Goal: Task Accomplishment & Management: Manage account settings

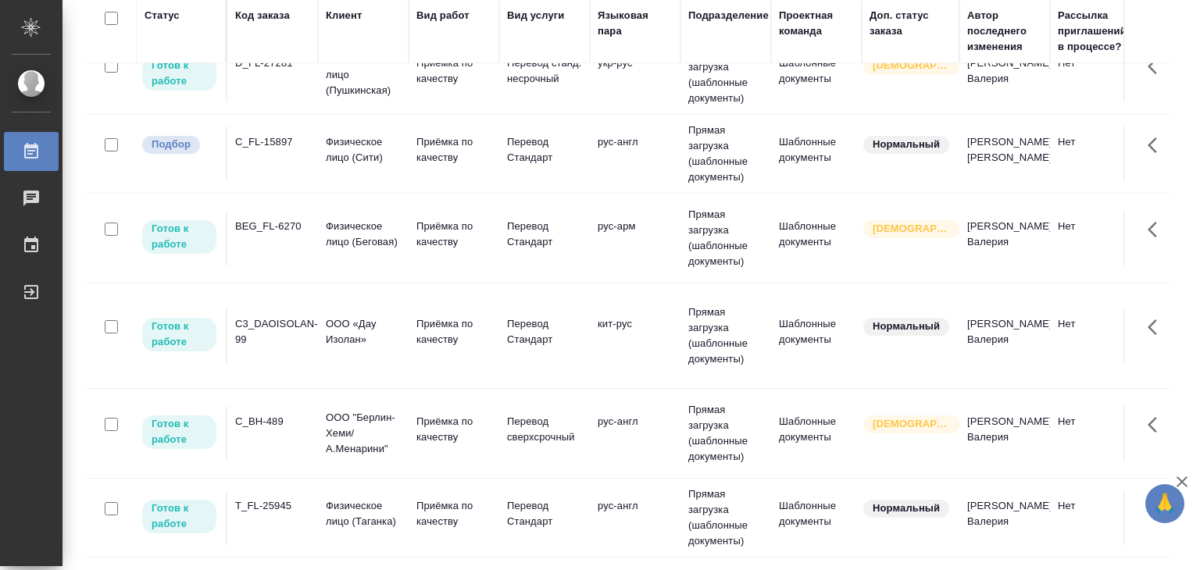
scroll to position [78, 0]
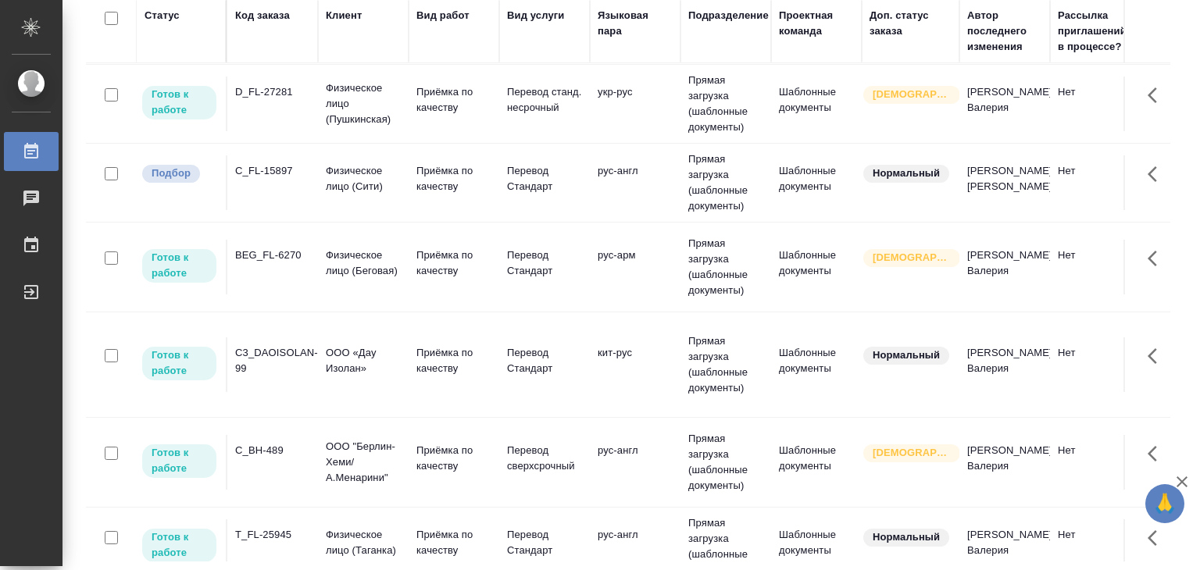
click at [300, 185] on td "C_FL-15897" at bounding box center [272, 182] width 91 height 55
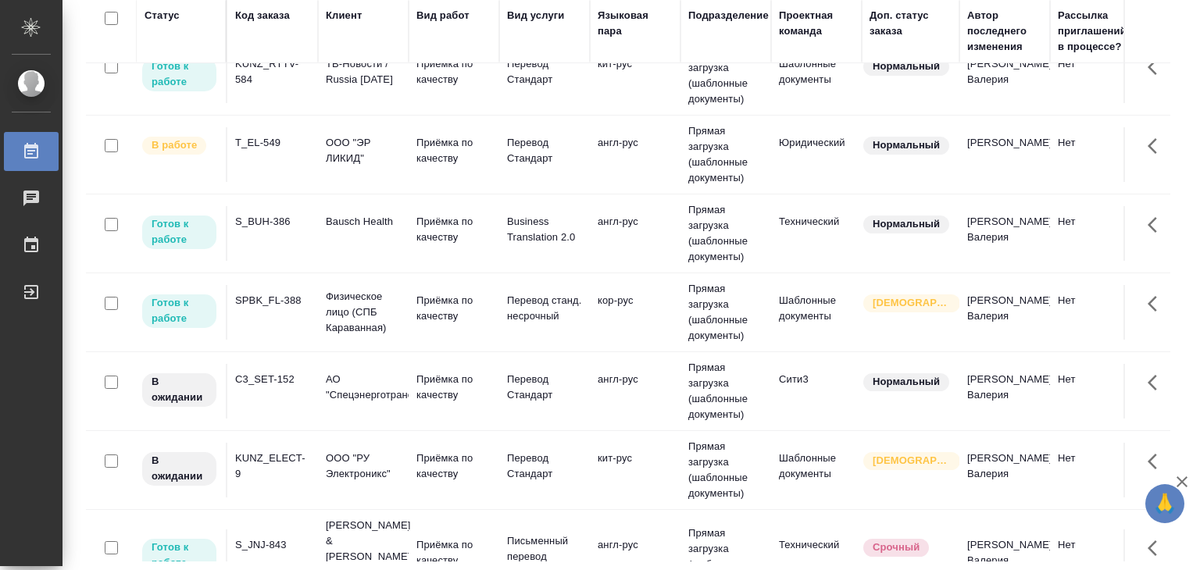
scroll to position [859, 0]
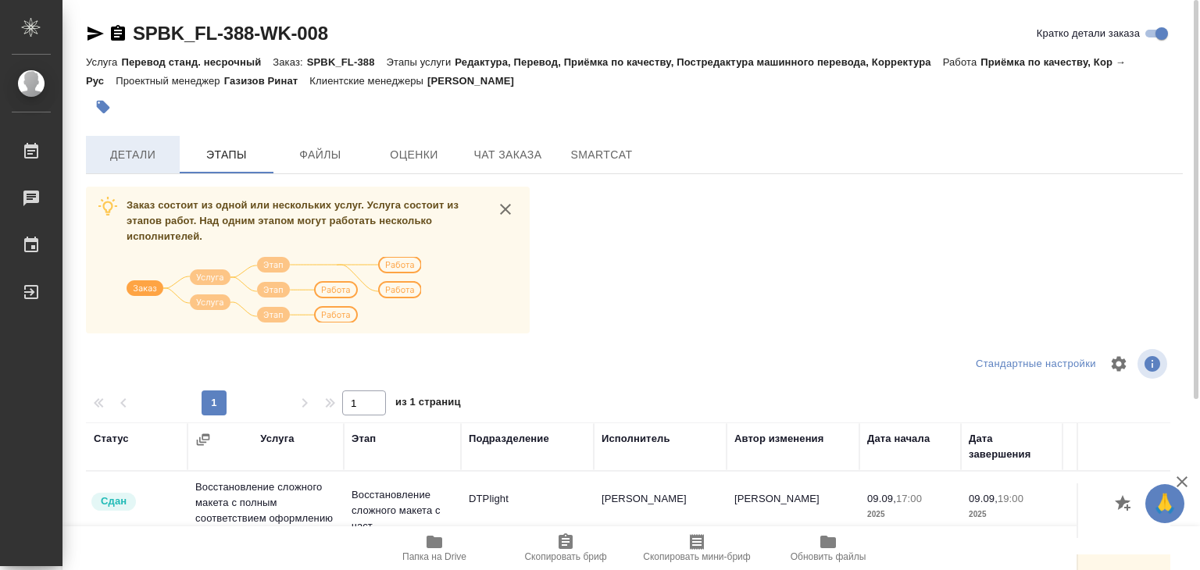
click at [127, 161] on span "Детали" at bounding box center [132, 155] width 75 height 20
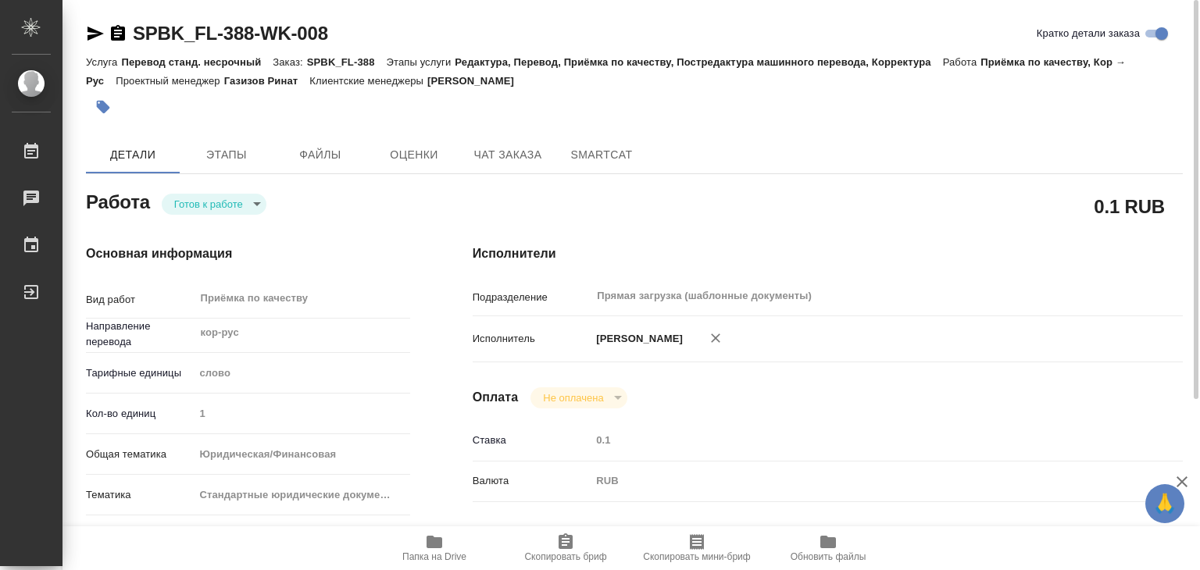
type textarea "x"
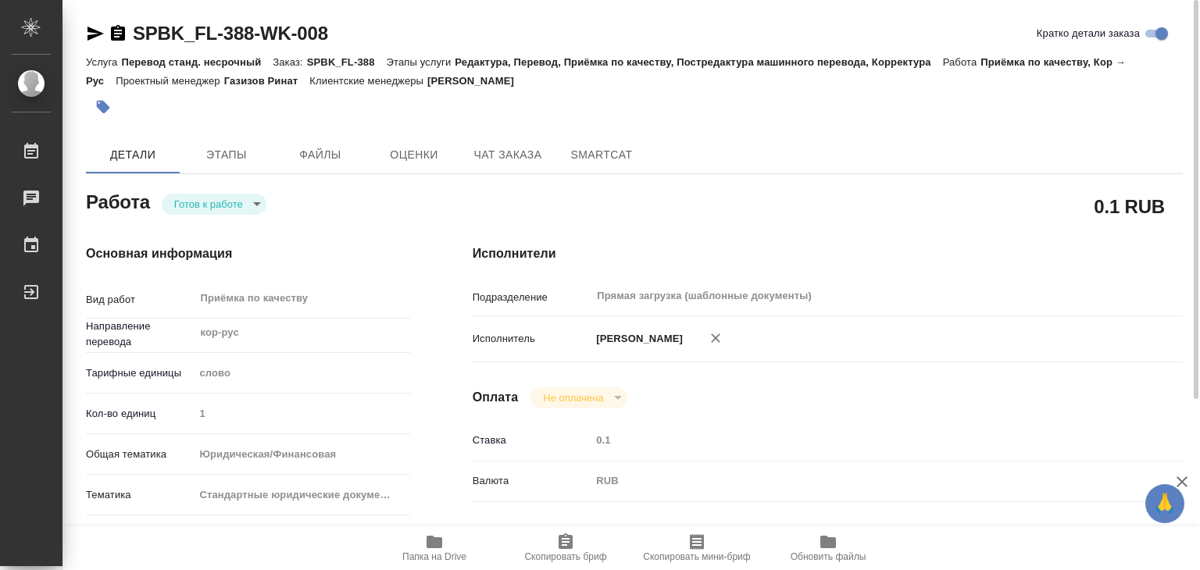
type textarea "x"
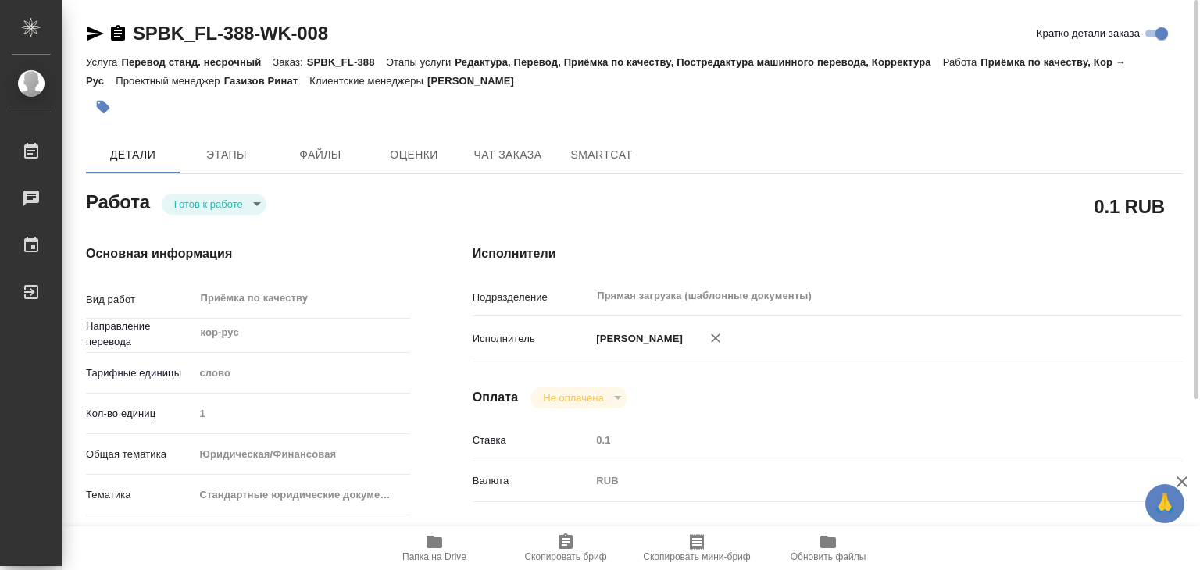
type textarea "x"
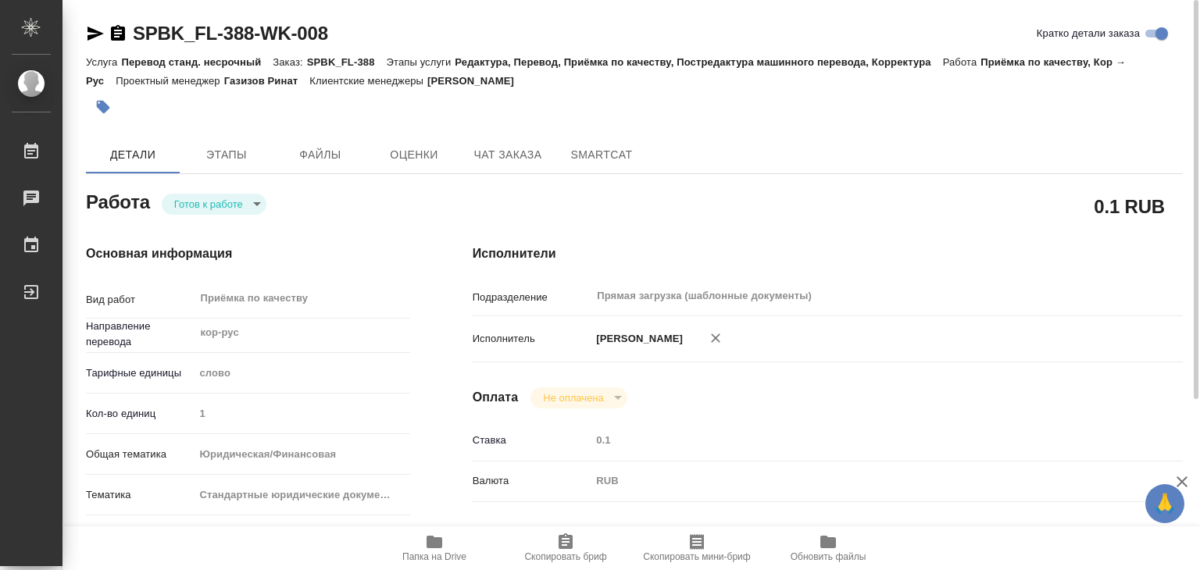
type textarea "x"
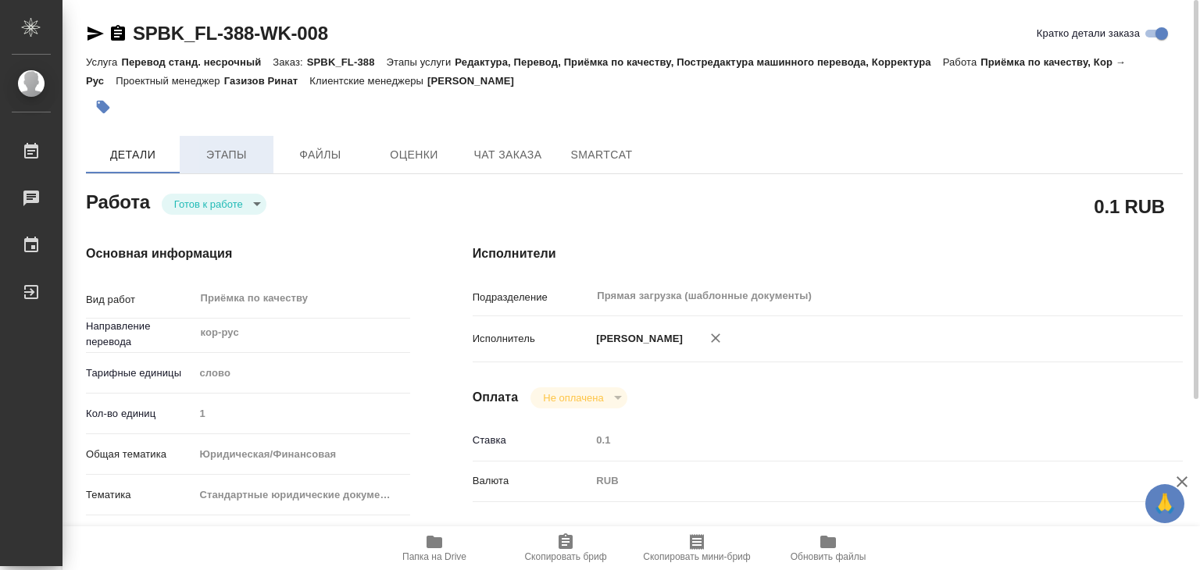
click at [237, 161] on span "Этапы" at bounding box center [226, 155] width 75 height 20
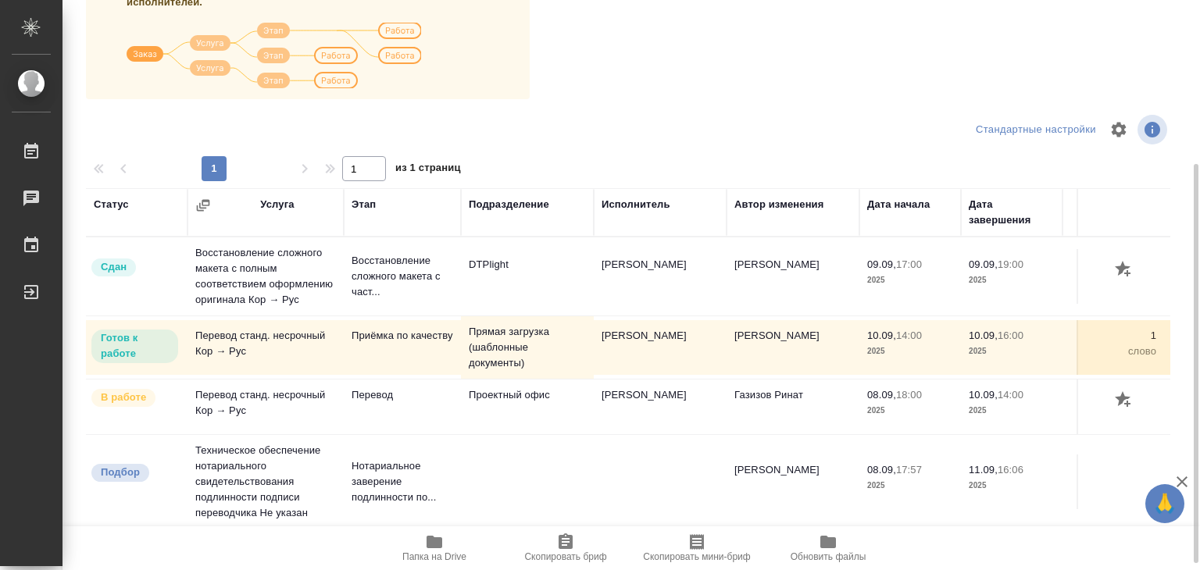
scroll to position [244, 0]
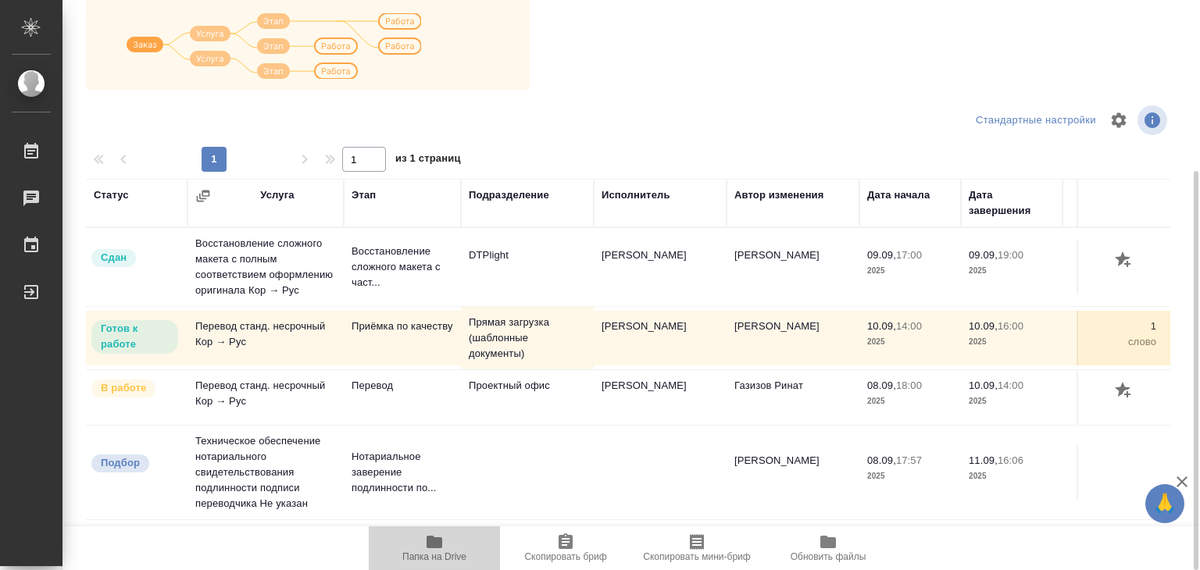
click at [432, 554] on span "Папка на Drive" at bounding box center [434, 556] width 64 height 11
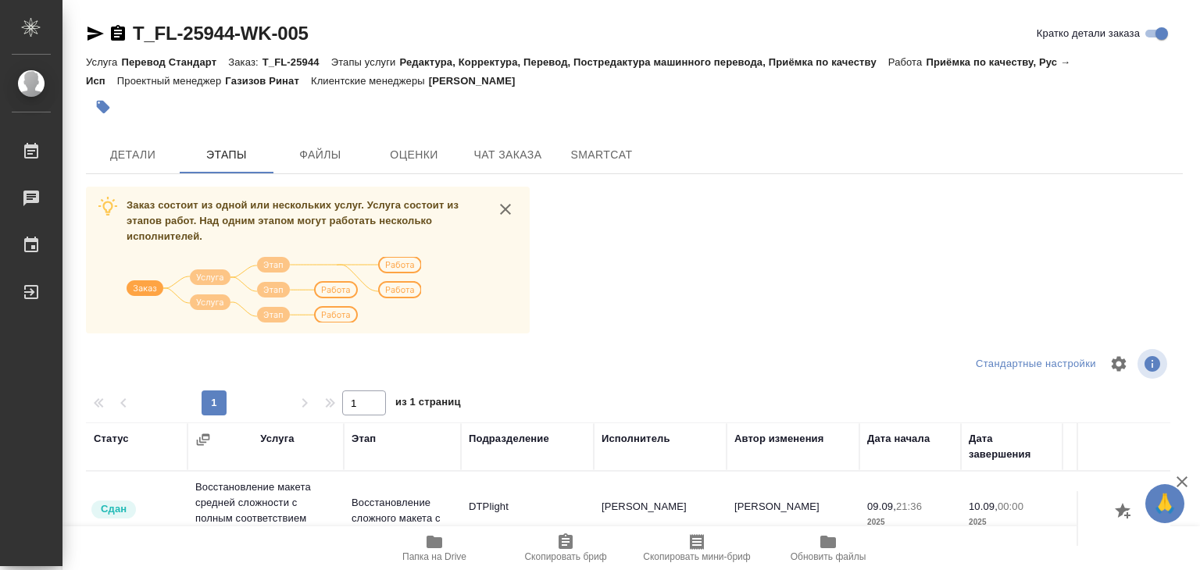
click at [157, 160] on span "Детали" at bounding box center [132, 155] width 75 height 20
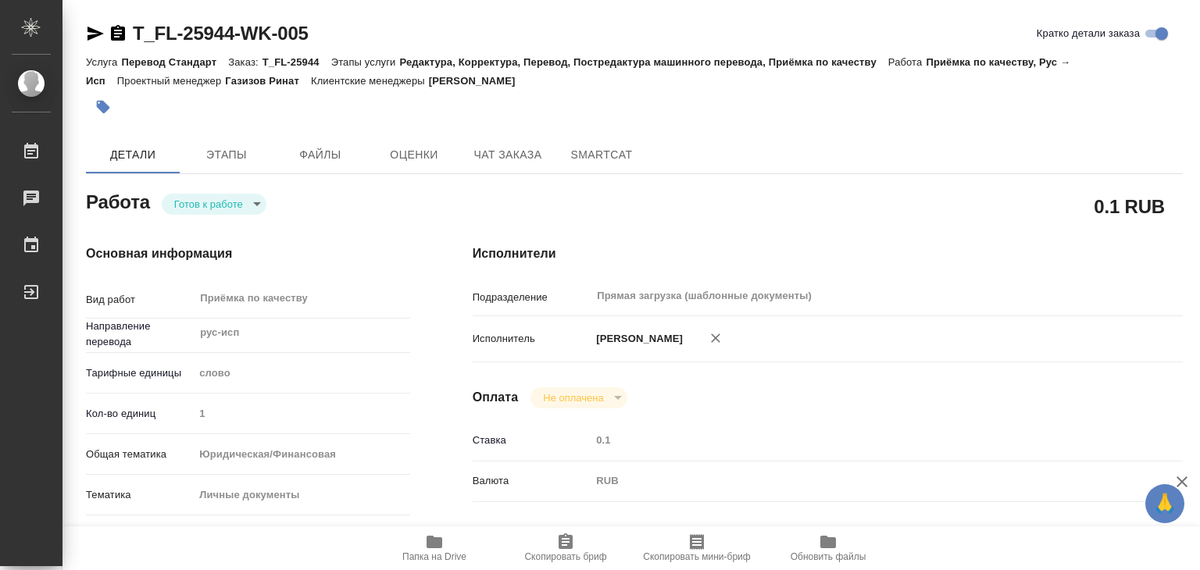
type textarea "x"
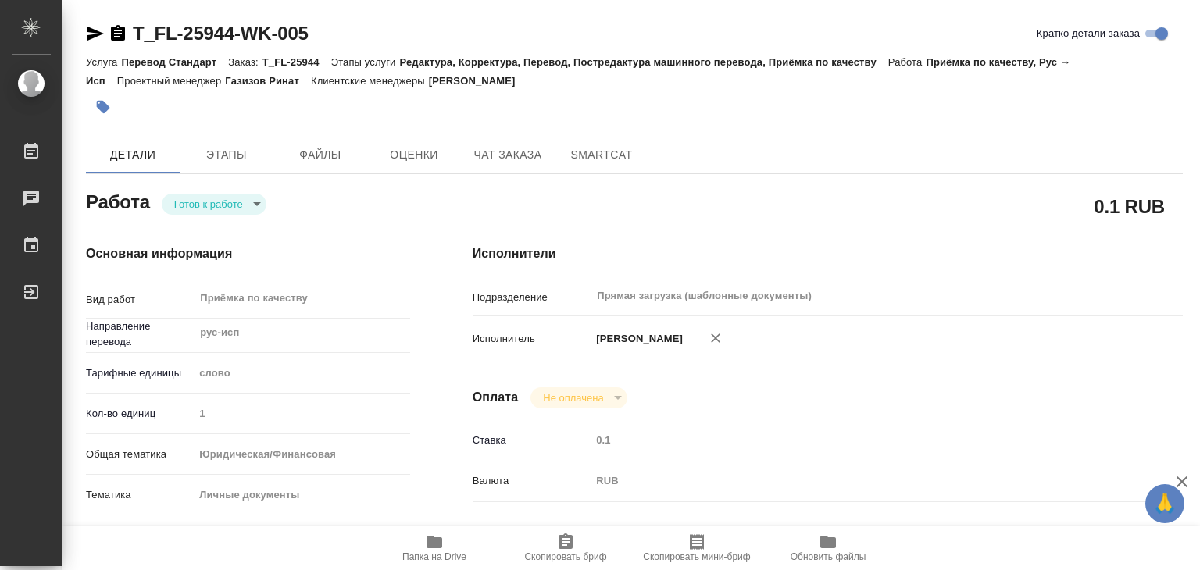
type textarea "x"
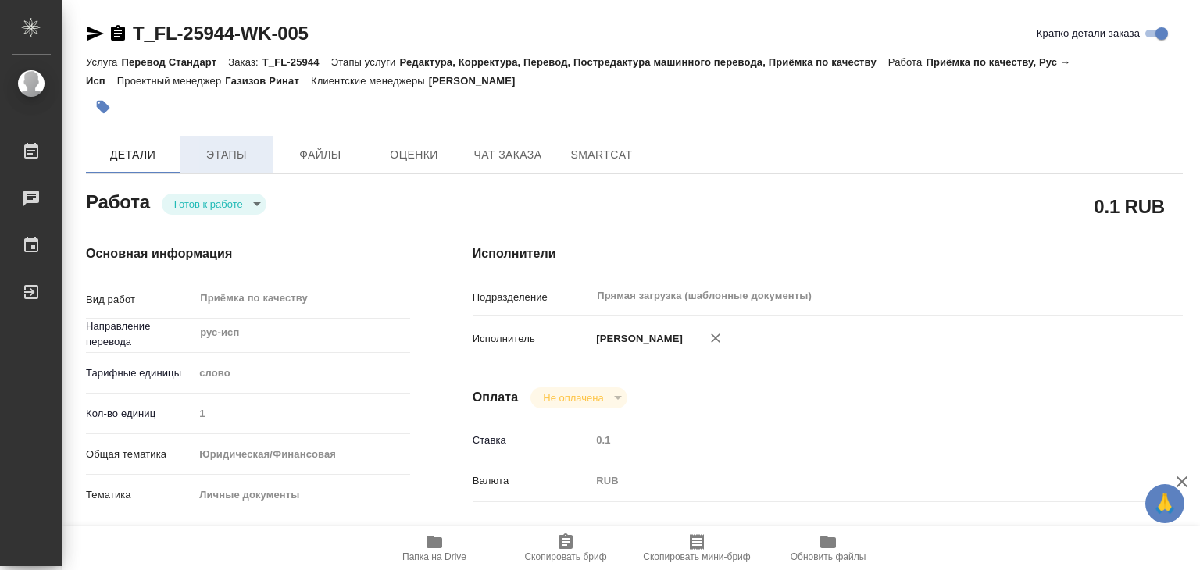
click at [212, 160] on span "Этапы" at bounding box center [226, 155] width 75 height 20
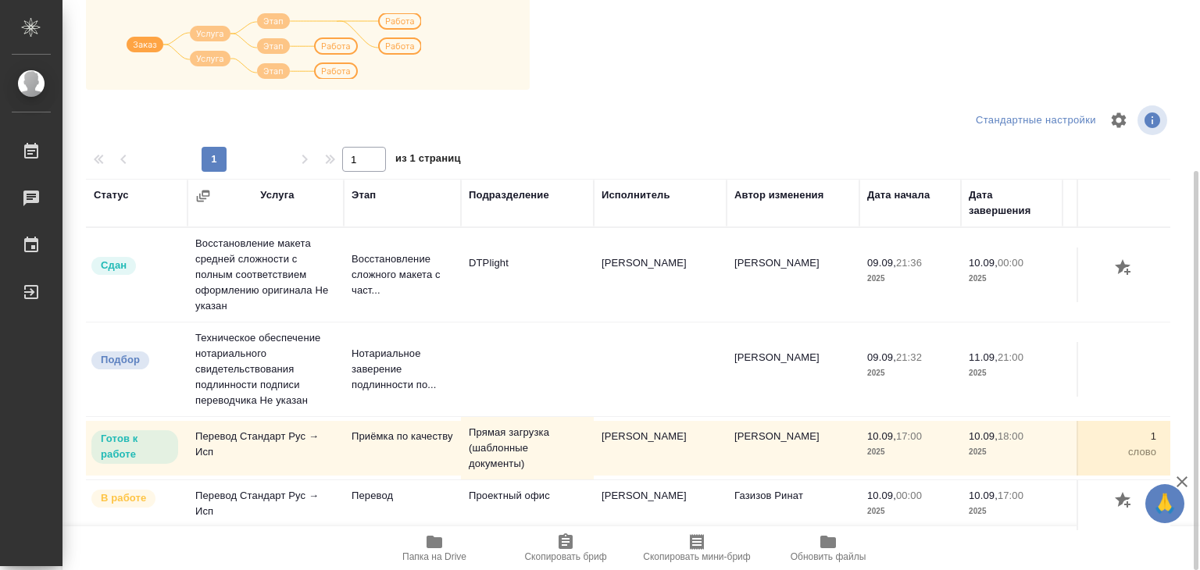
scroll to position [16, 0]
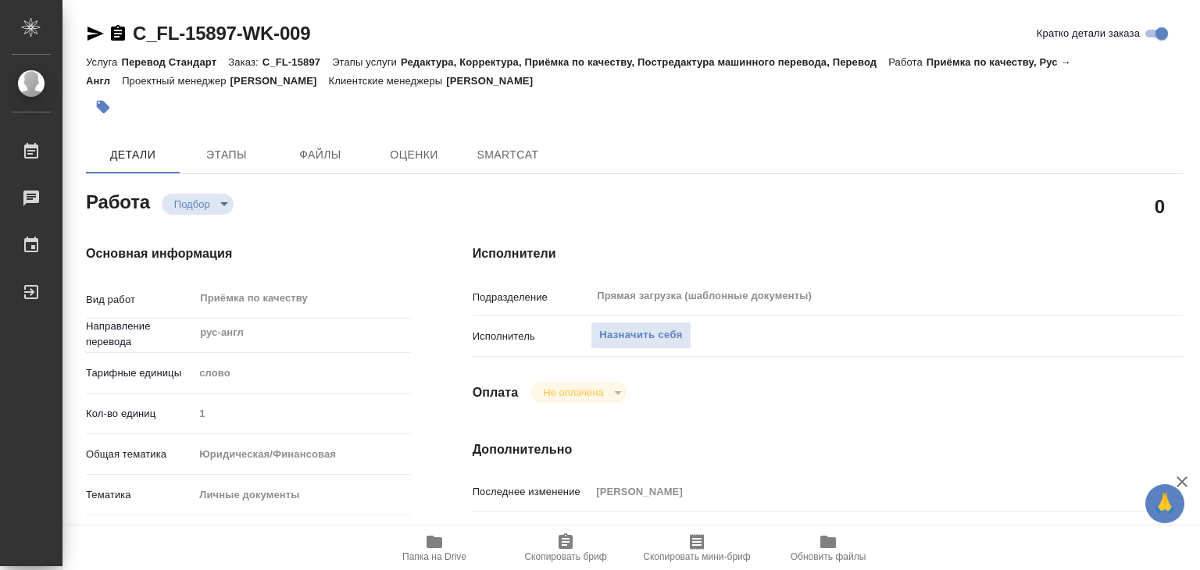
type textarea "x"
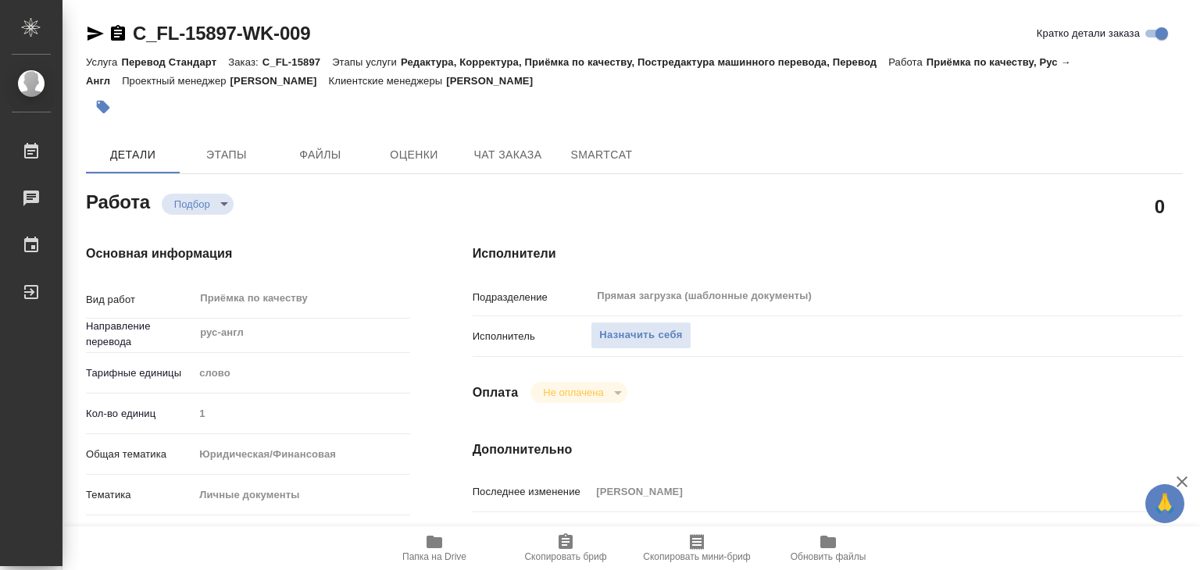
type textarea "x"
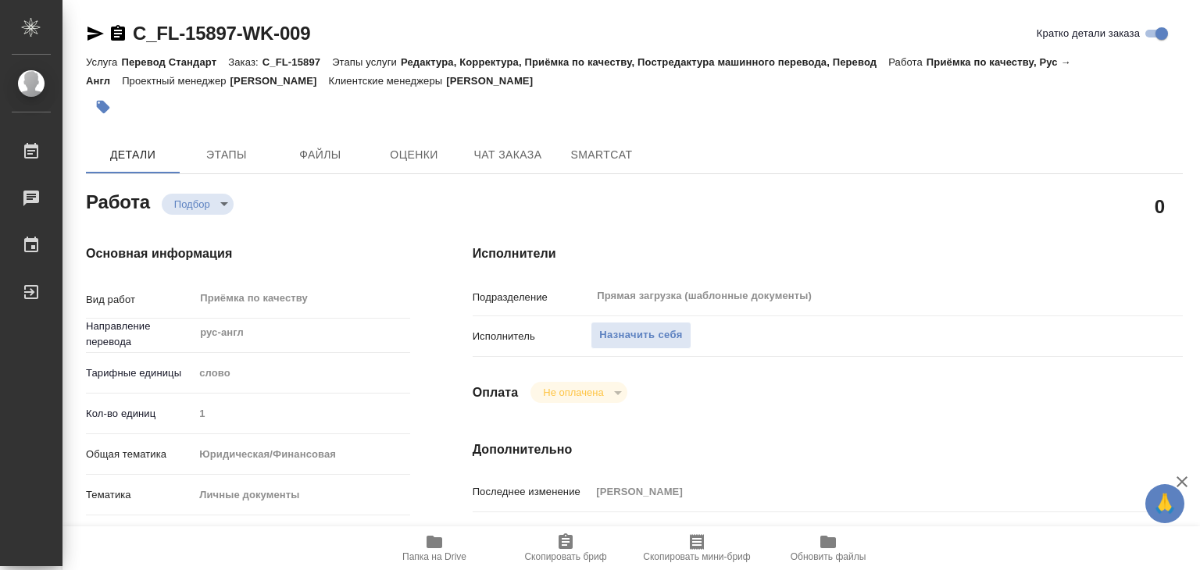
type textarea "x"
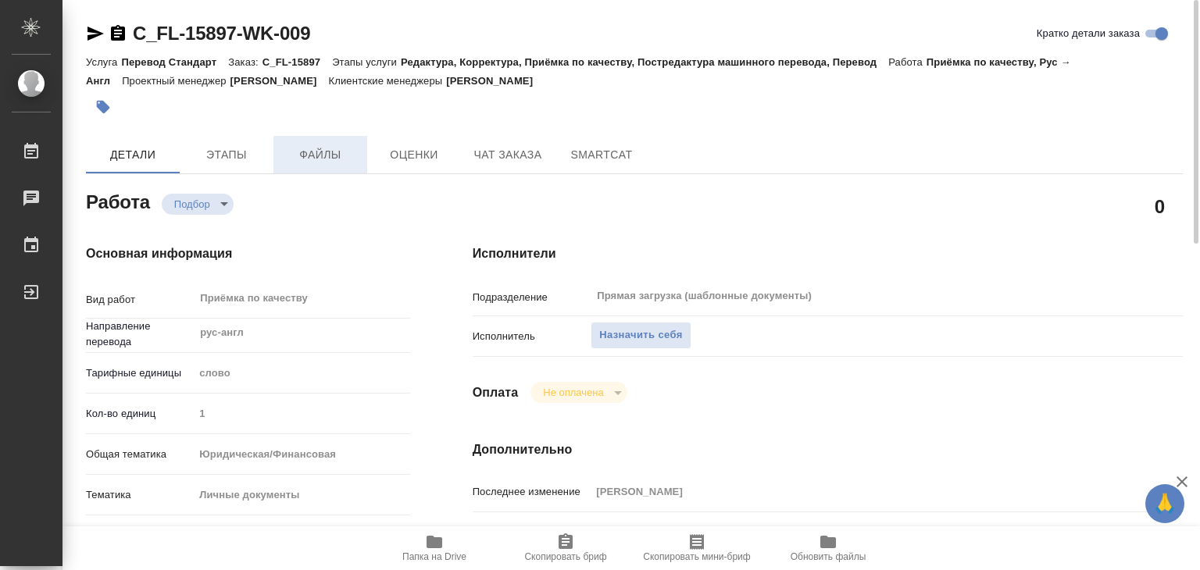
click at [324, 152] on span "Файлы" at bounding box center [320, 155] width 75 height 20
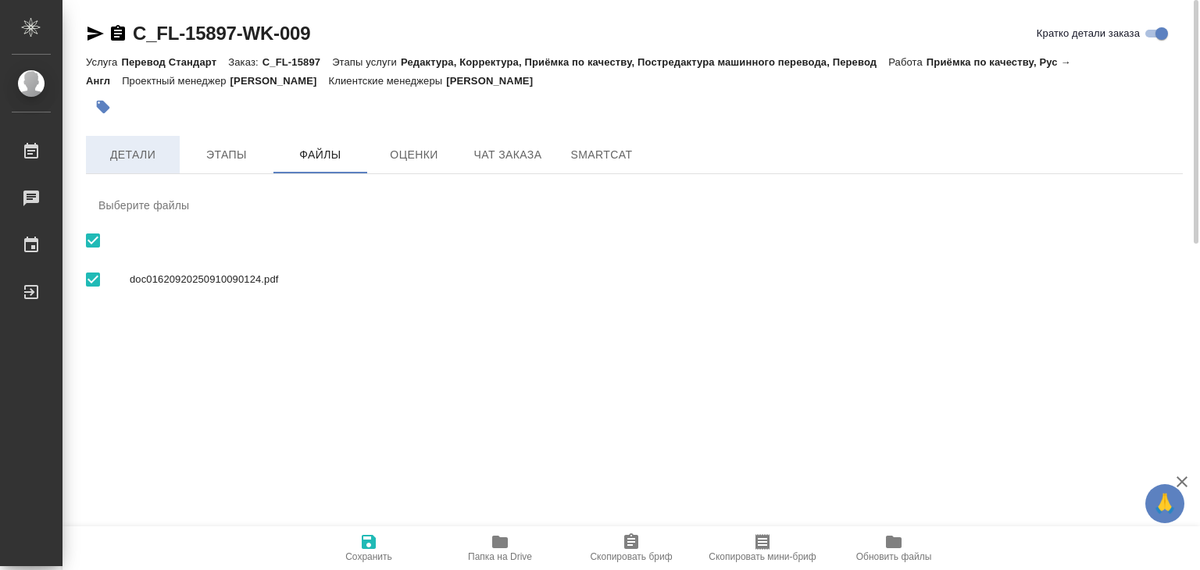
click at [128, 156] on span "Детали" at bounding box center [132, 155] width 75 height 20
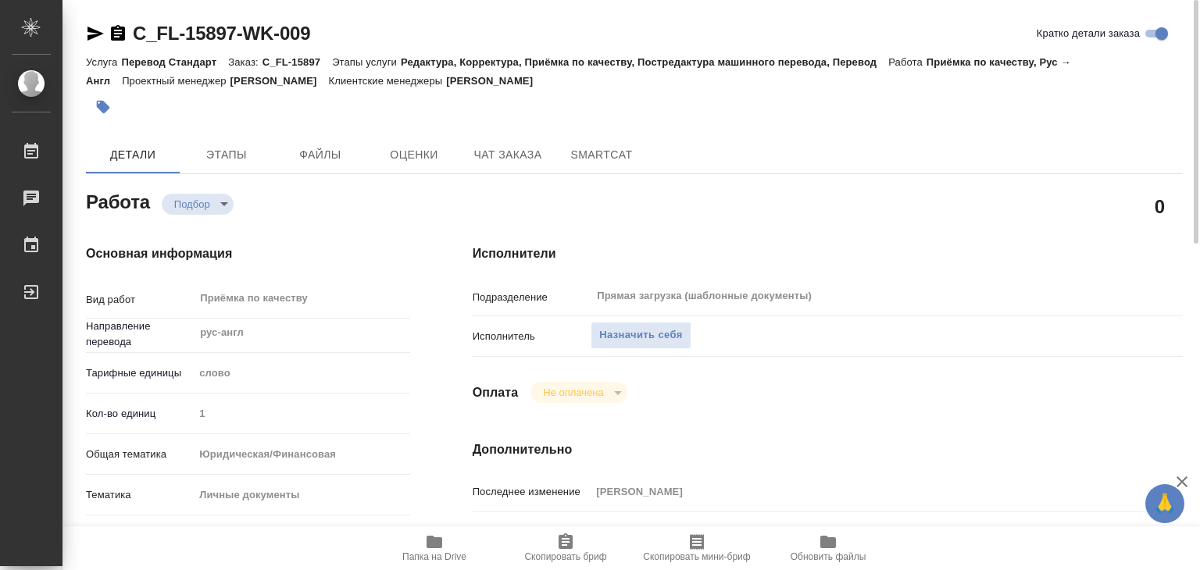
type textarea "x"
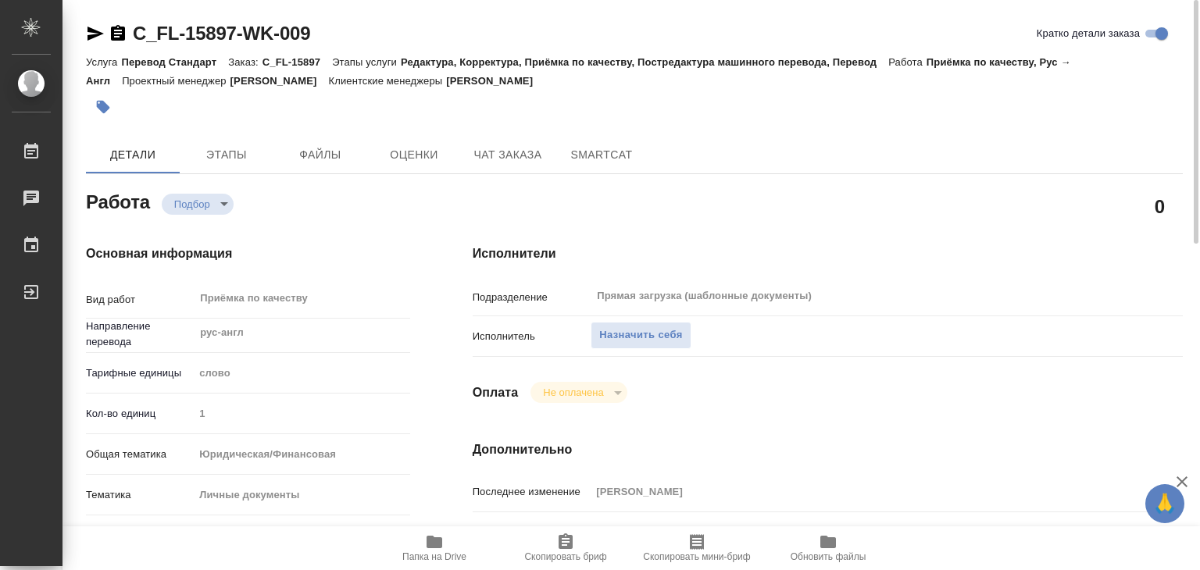
type textarea "x"
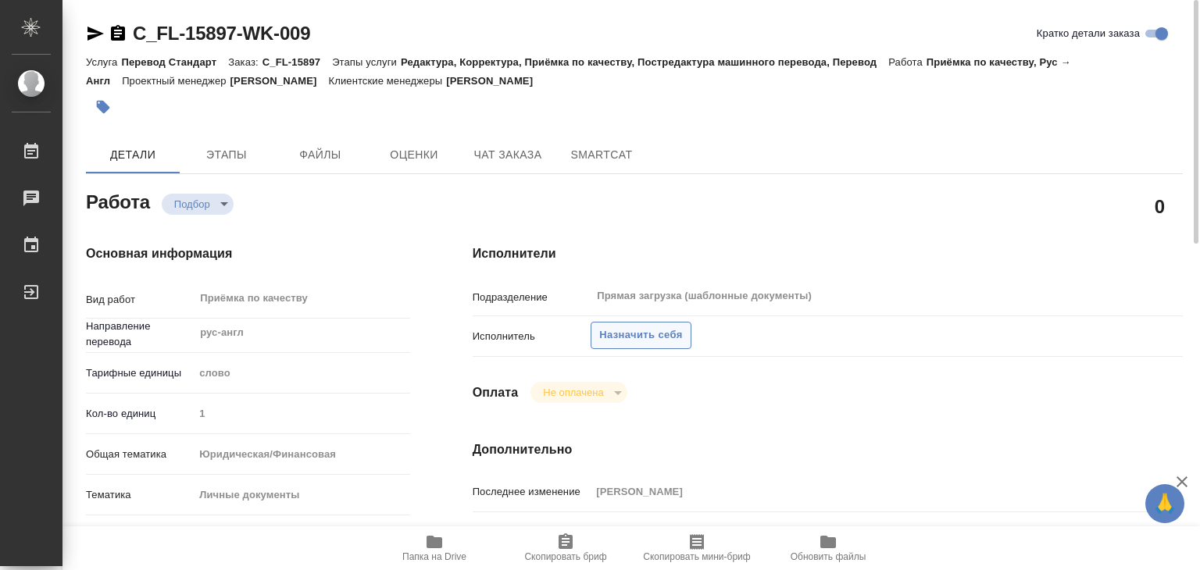
click at [641, 331] on span "Назначить себя" at bounding box center [640, 335] width 83 height 18
type textarea "x"
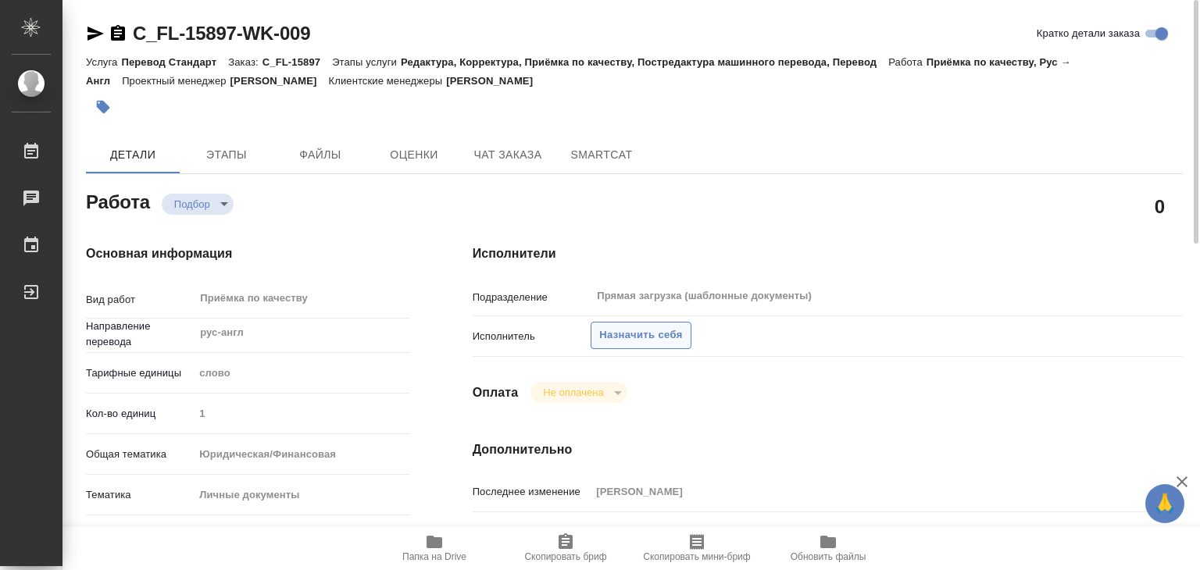
type textarea "x"
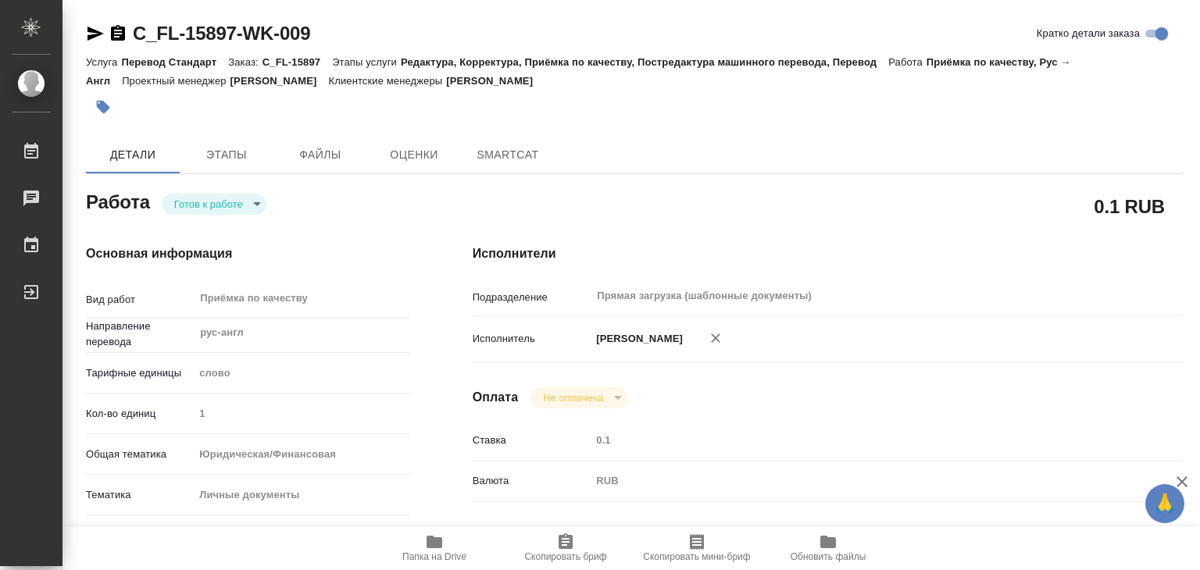
type textarea "x"
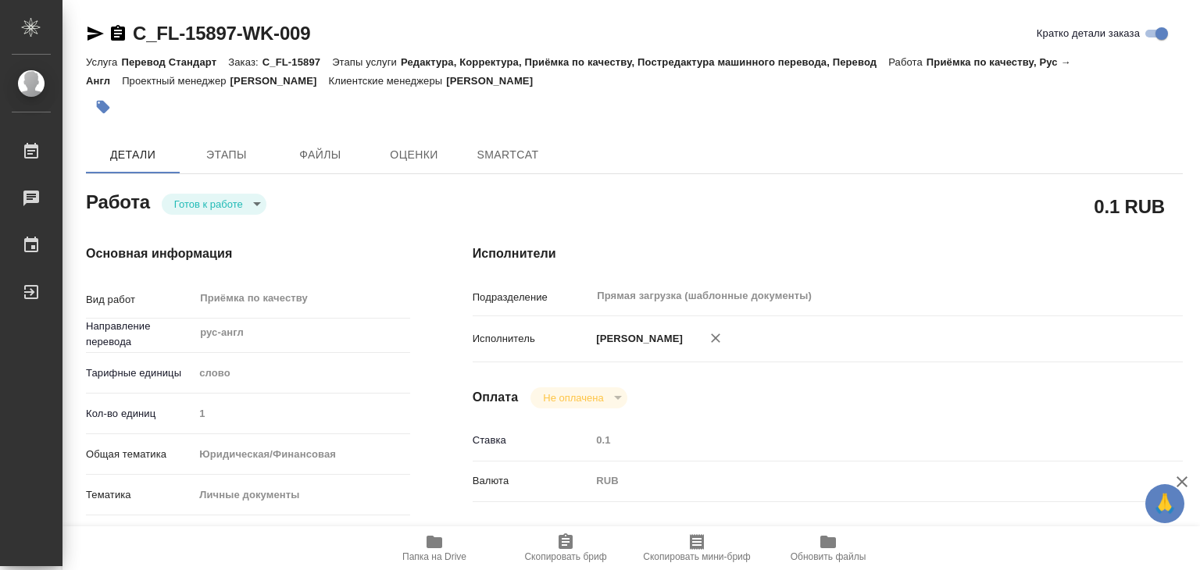
type textarea "x"
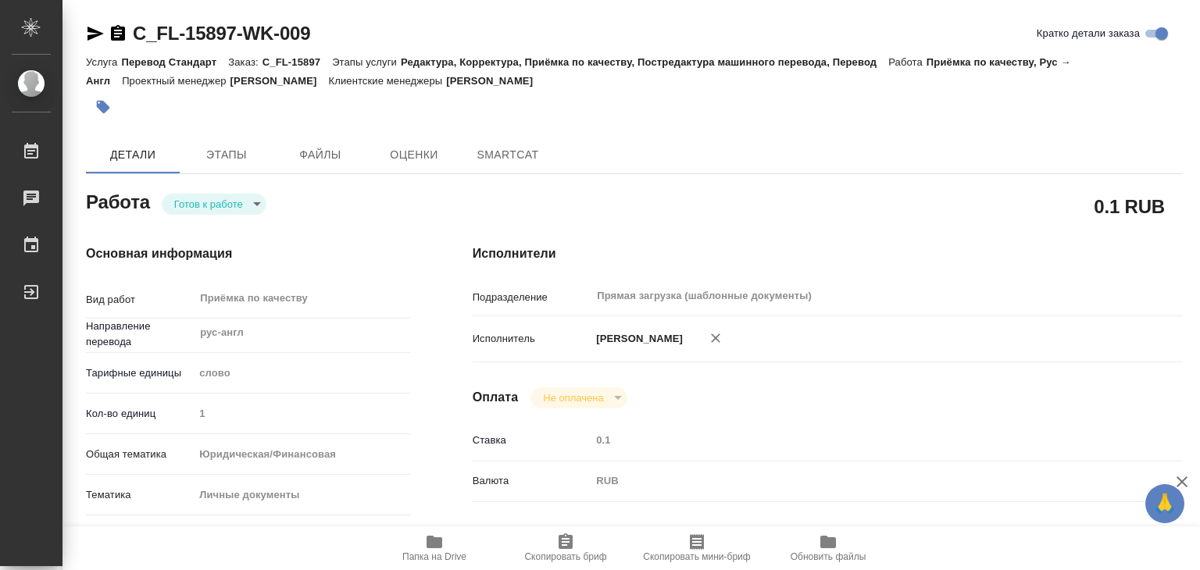
type textarea "x"
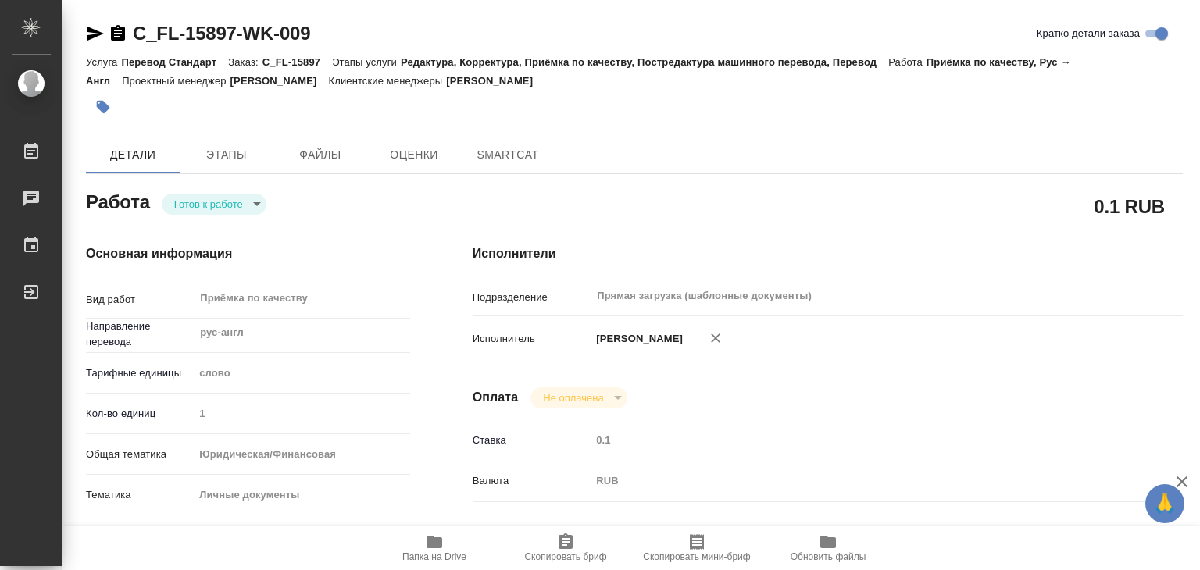
type textarea "x"
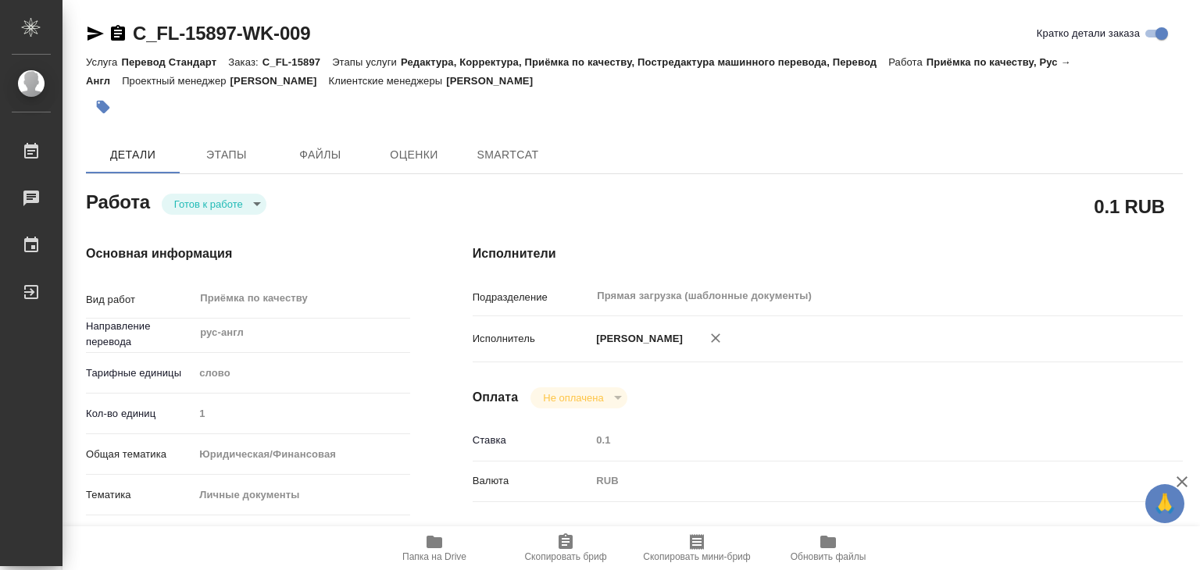
type textarea "x"
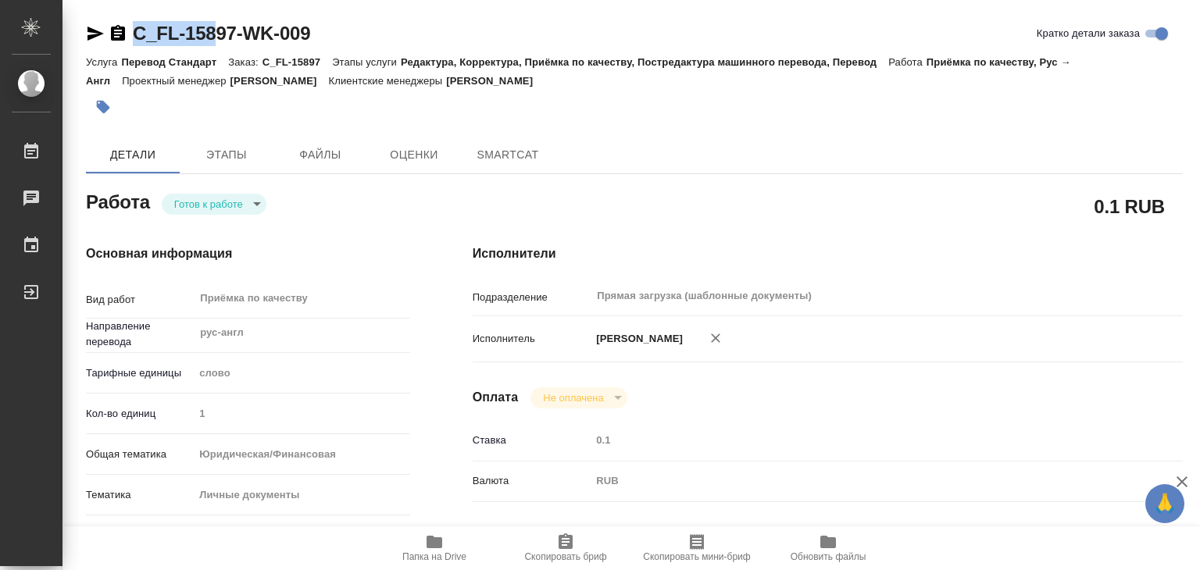
type textarea "x"
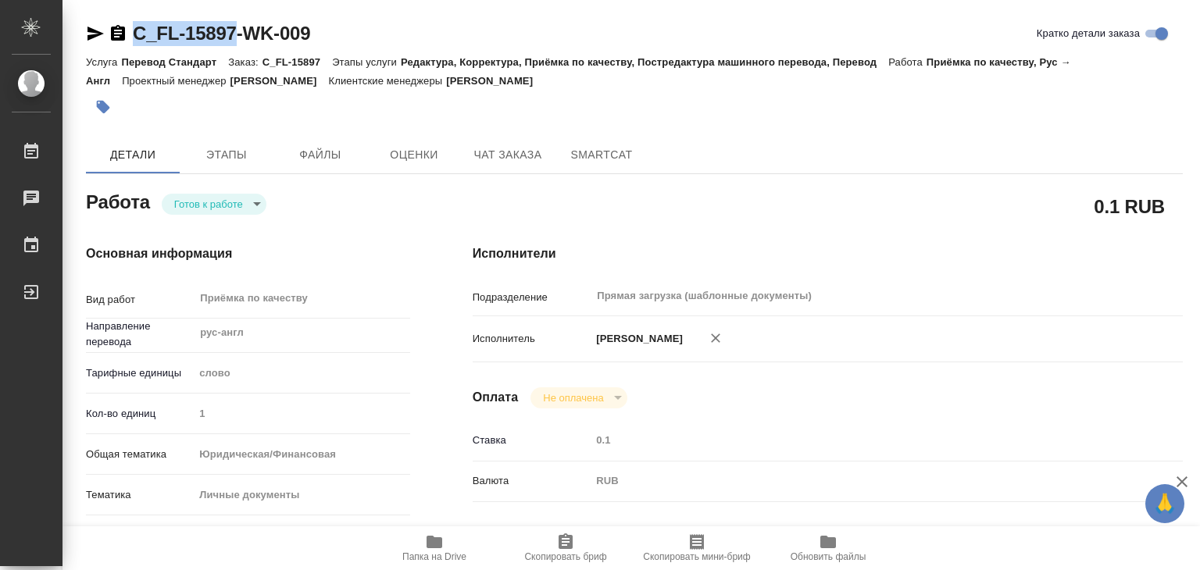
drag, startPoint x: 130, startPoint y: 16, endPoint x: 238, endPoint y: 37, distance: 110.7
copy link "C_FL-15897"
type textarea "x"
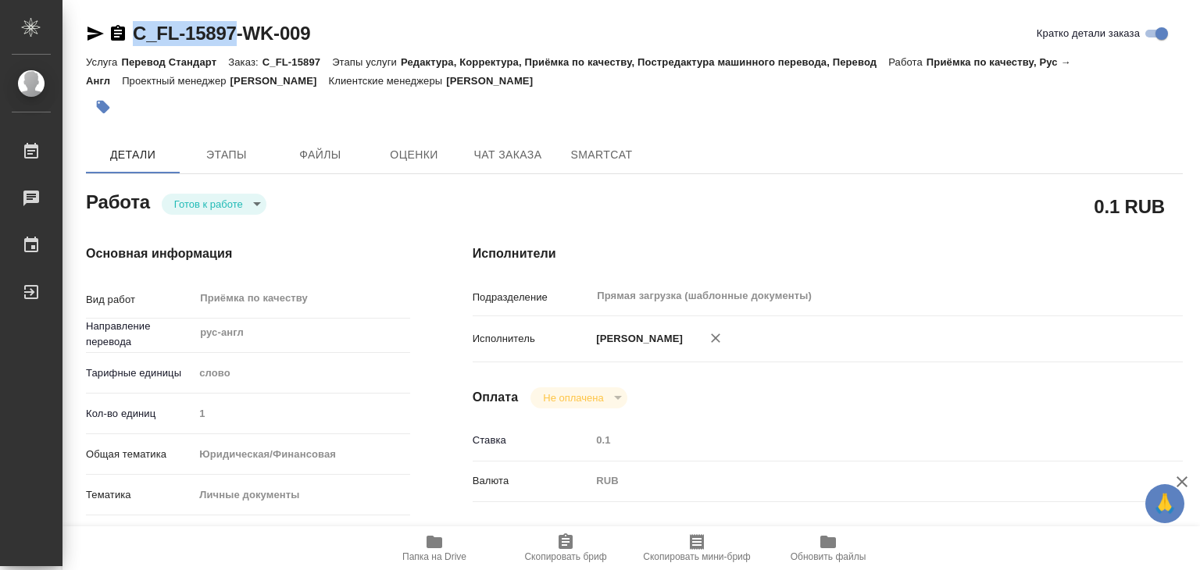
type textarea "x"
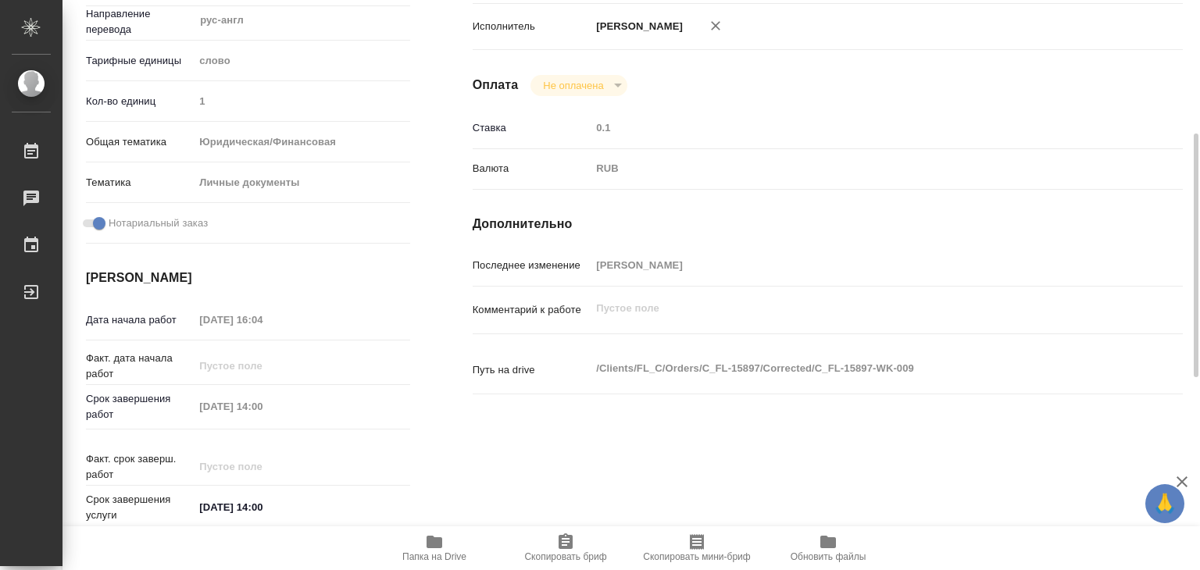
type textarea "x"
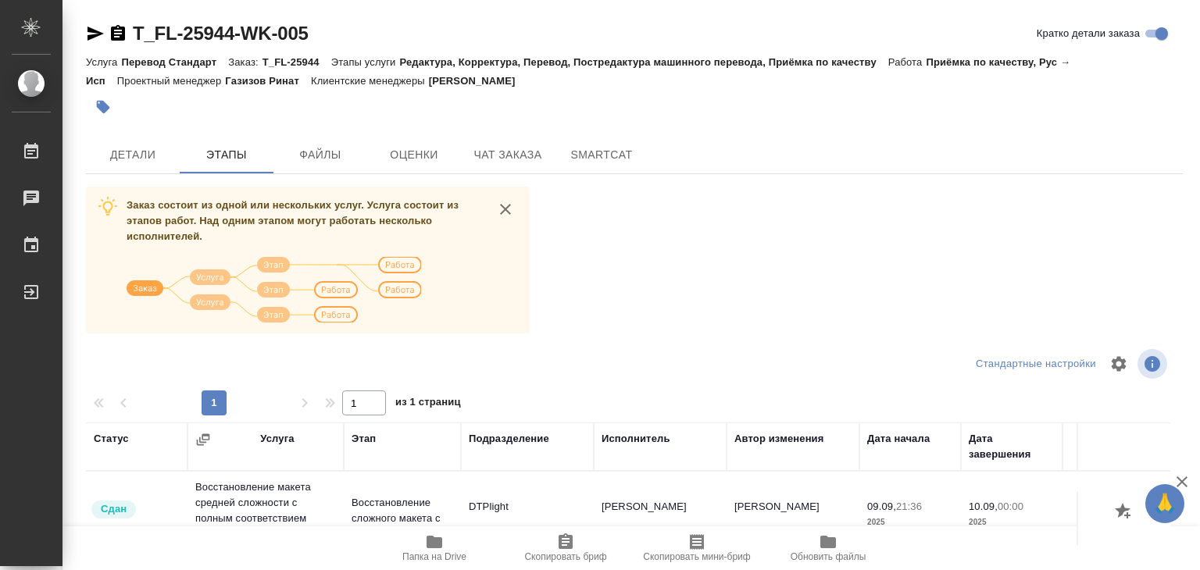
click at [890, 226] on div "Заказ состоит из одной или нескольких услуг. Услуга состоит из этапов работ. На…" at bounding box center [634, 480] width 1097 height 587
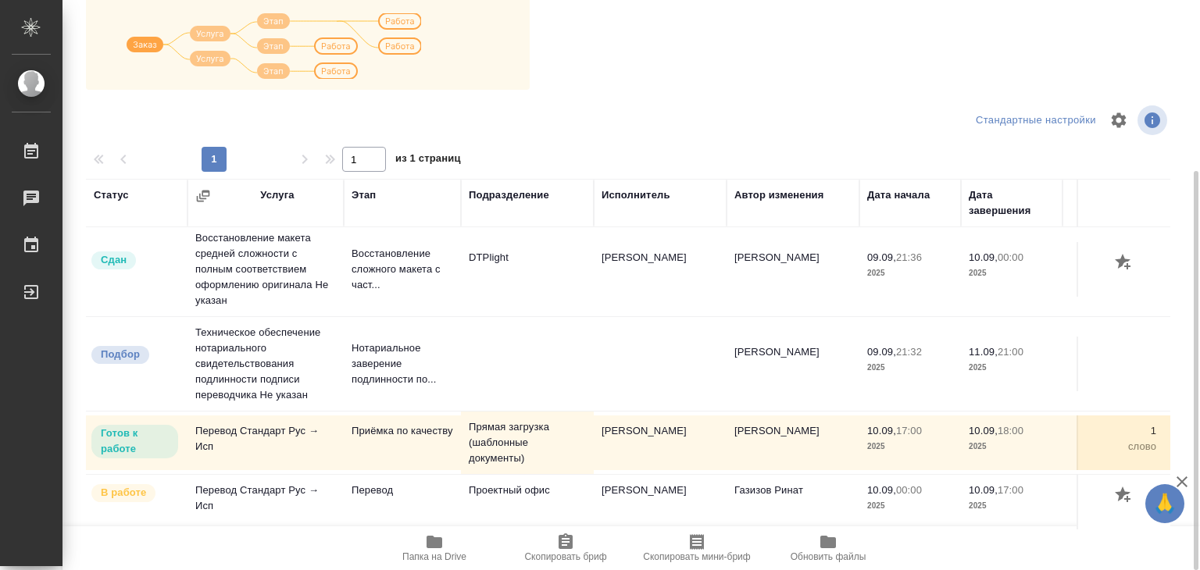
scroll to position [16, 0]
click at [426, 542] on icon "button" at bounding box center [434, 542] width 19 height 19
